Goal: Find specific page/section: Find specific page/section

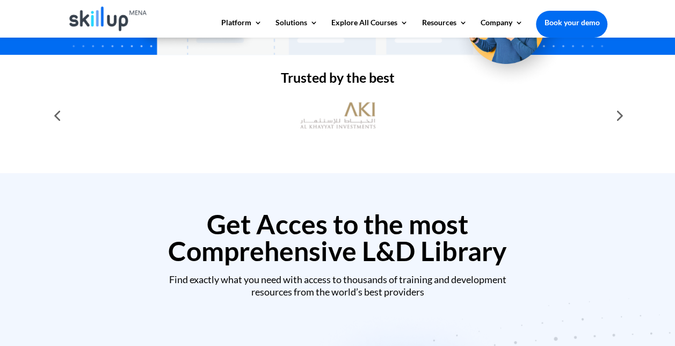
scroll to position [322, 0]
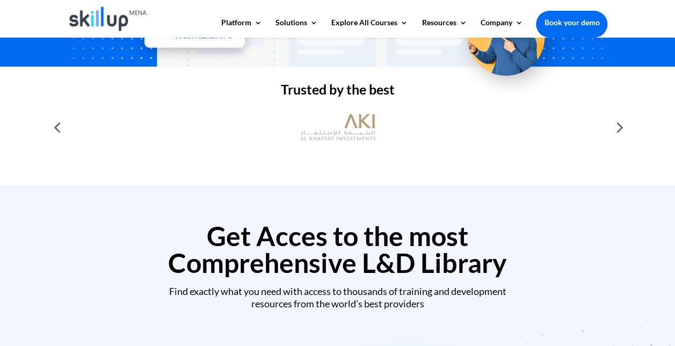
click at [109, 21] on img at bounding box center [108, 18] width 78 height 25
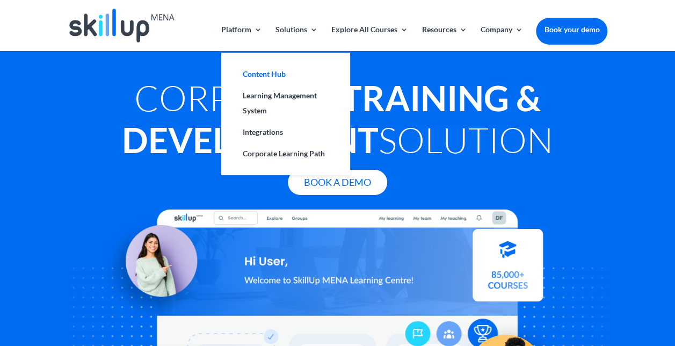
click at [263, 77] on link "Content Hub" at bounding box center [285, 73] width 107 height 21
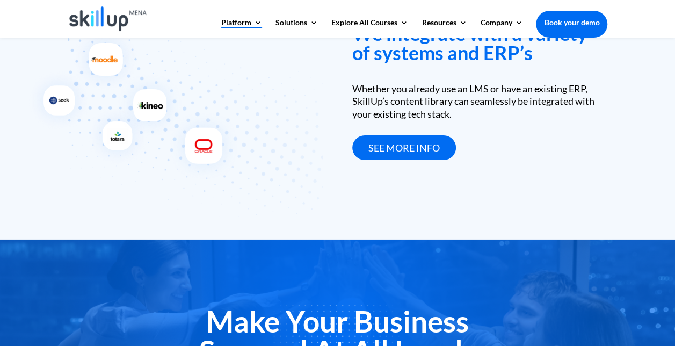
scroll to position [1559, 0]
